Goal: Navigation & Orientation: Find specific page/section

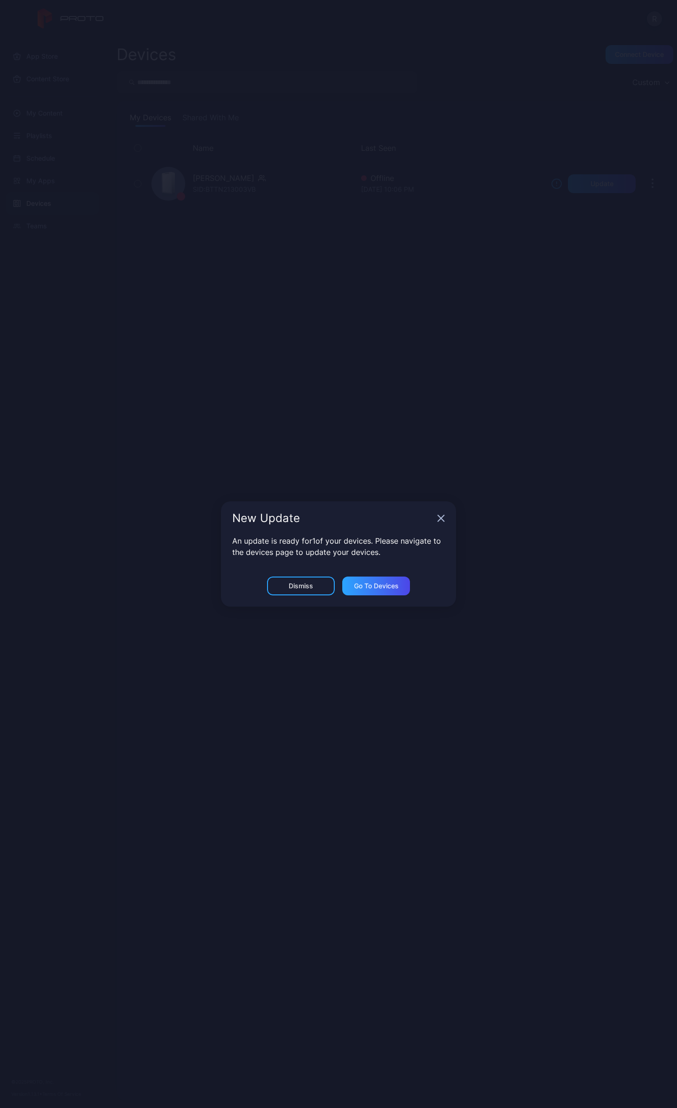
click at [442, 523] on div "New Update" at bounding box center [338, 519] width 235 height 34
click at [438, 519] on icon "button" at bounding box center [441, 519] width 8 height 8
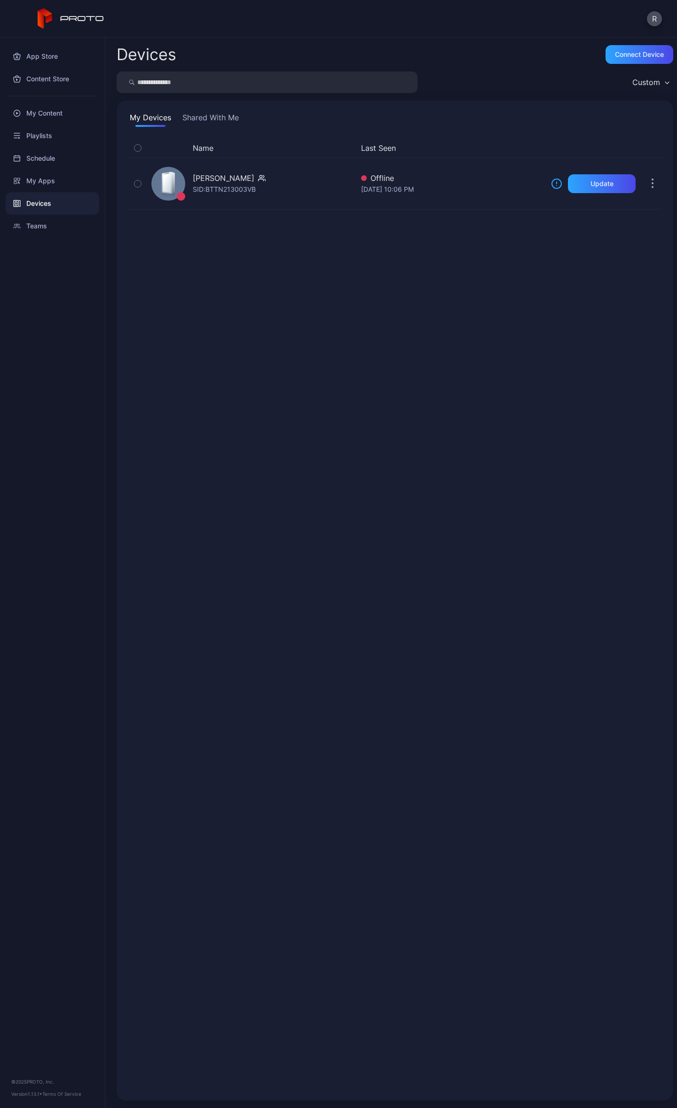
drag, startPoint x: 204, startPoint y: 372, endPoint x: 49, endPoint y: 194, distance: 235.6
click at [203, 371] on div "Name Last Seen [PERSON_NAME] Bot SID: BTTN213003VB Offline [DATE] 10:06 PM Upda…" at bounding box center [395, 613] width 534 height 951
click at [19, 121] on div "My Content" at bounding box center [53, 113] width 94 height 23
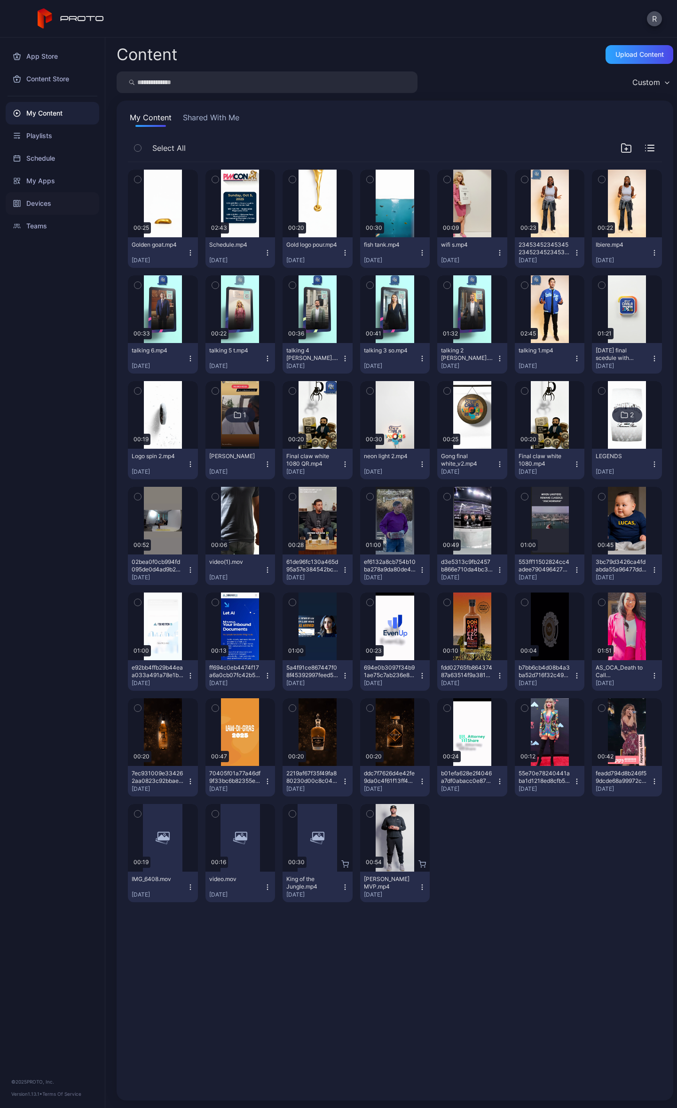
click at [39, 199] on div "Devices" at bounding box center [53, 203] width 94 height 23
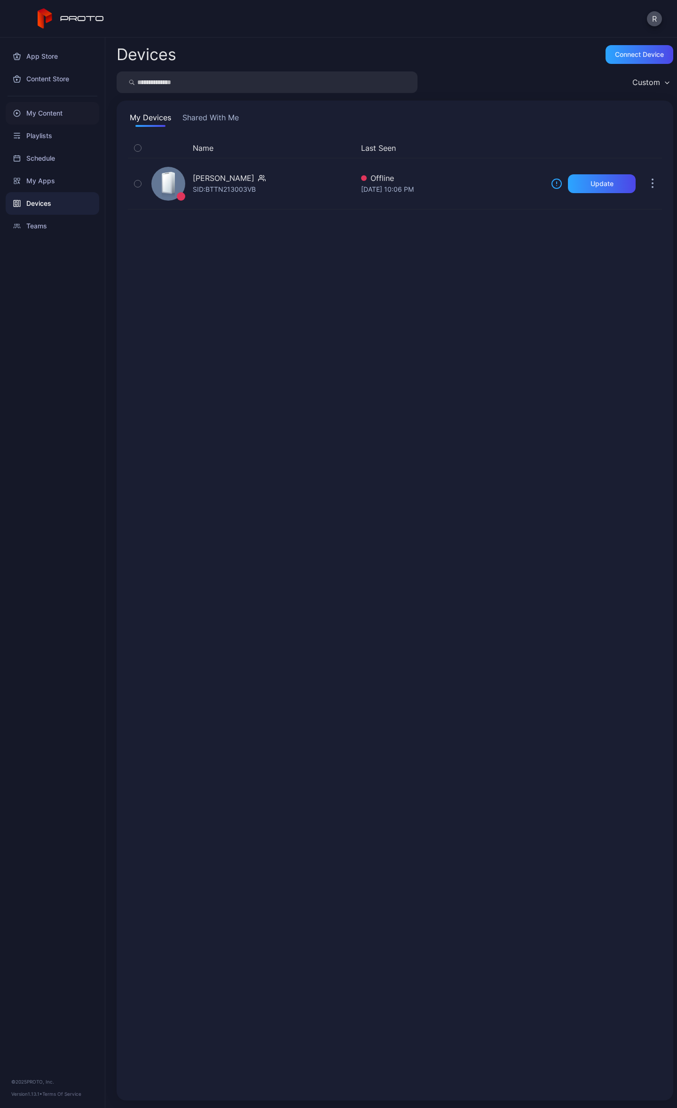
click at [49, 109] on div "My Content" at bounding box center [53, 113] width 94 height 23
